Goal: Information Seeking & Learning: Understand process/instructions

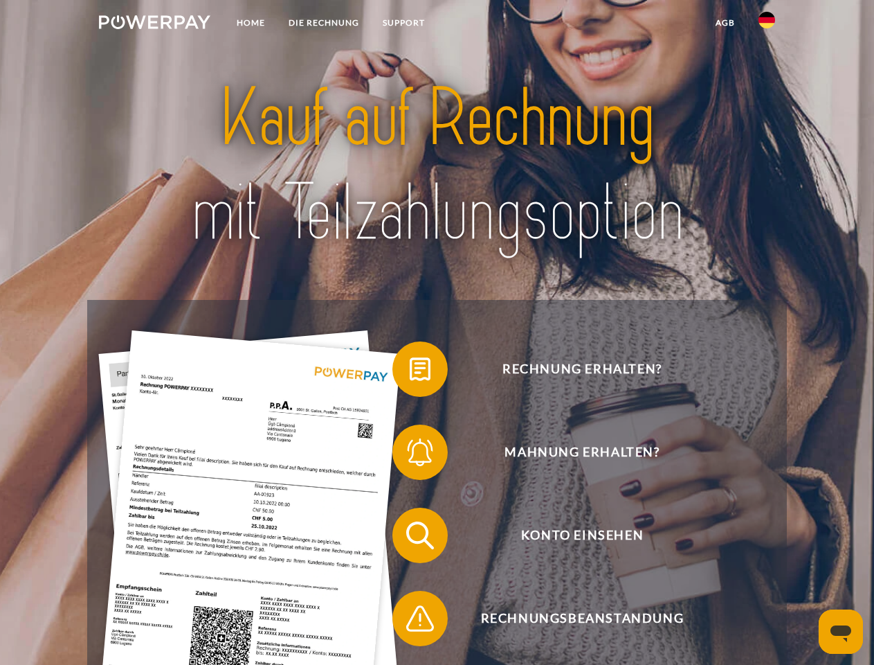
click at [154, 24] on img at bounding box center [154, 22] width 111 height 14
click at [767, 24] on img at bounding box center [767, 20] width 17 height 17
click at [725, 23] on link "agb" at bounding box center [725, 22] width 43 height 25
click at [410, 372] on span at bounding box center [399, 368] width 69 height 69
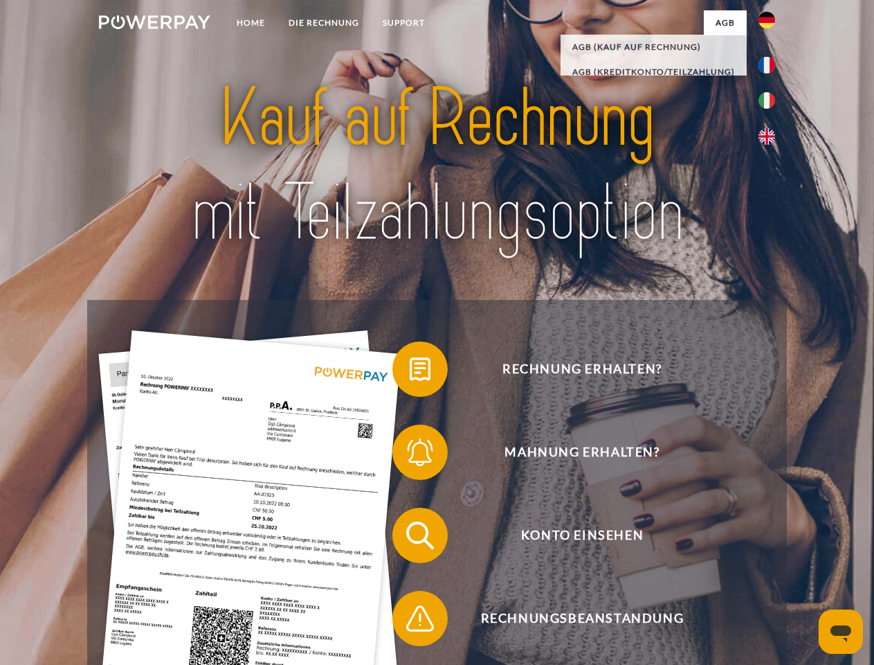
click at [410, 455] on span at bounding box center [399, 451] width 69 height 69
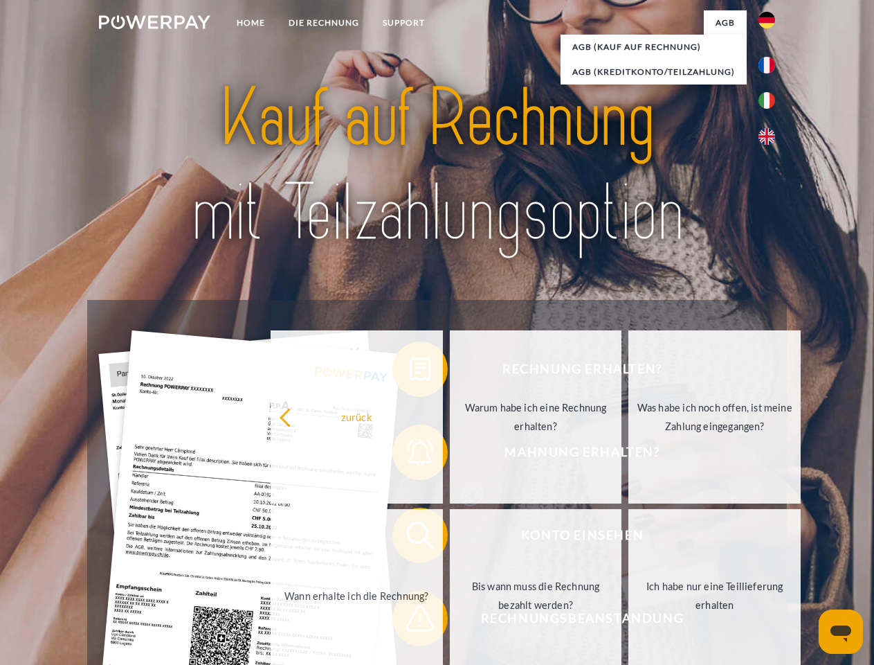
click at [450, 538] on link "Bis wann muss die Rechnung bezahlt werden?" at bounding box center [536, 595] width 172 height 173
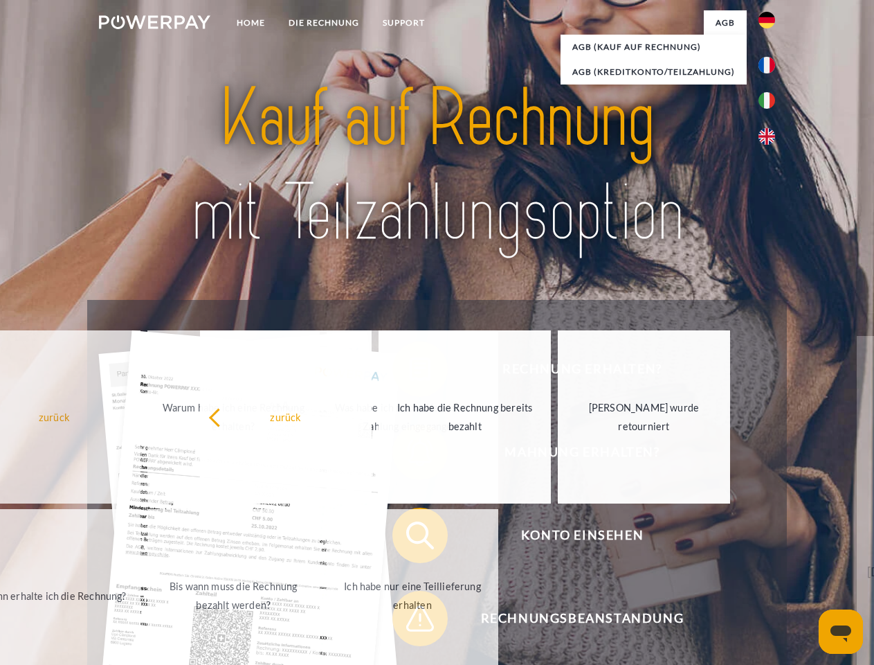
click at [410, 621] on span at bounding box center [399, 618] width 69 height 69
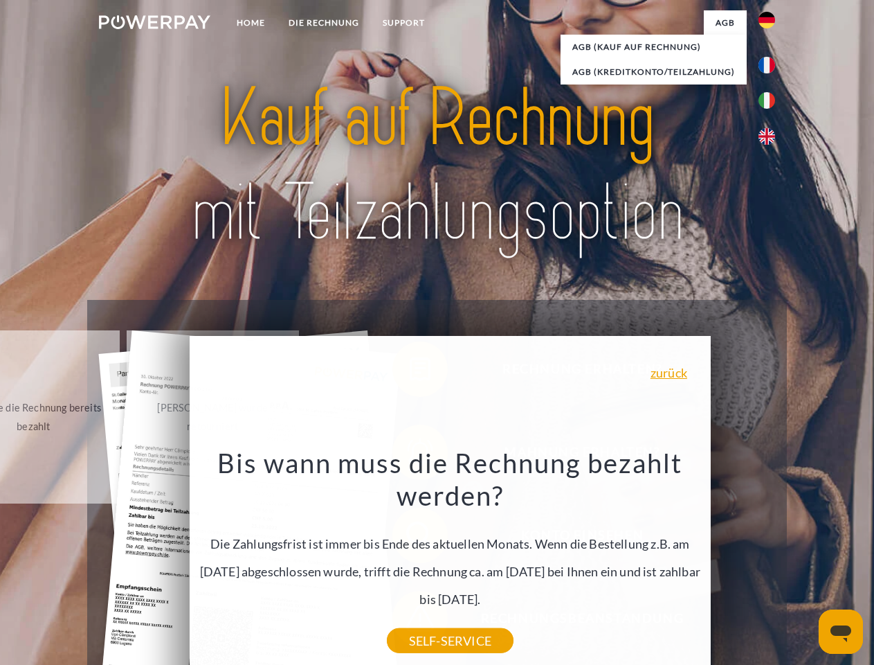
click at [841, 631] on icon "Messaging-Fenster öffnen" at bounding box center [841, 633] width 21 height 17
